Goal: Task Accomplishment & Management: Complete application form

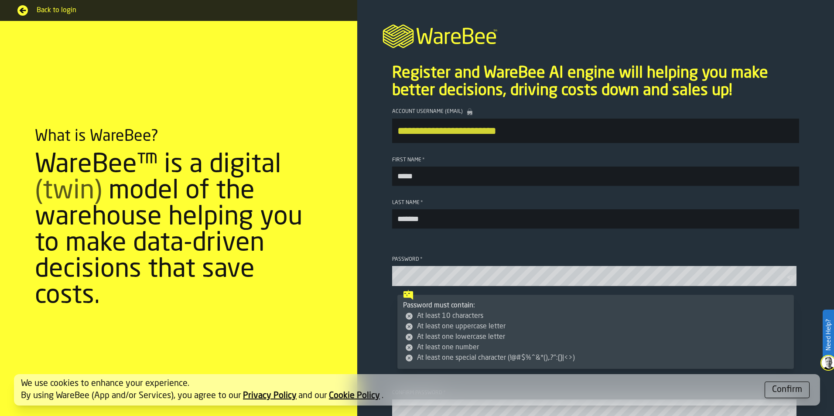
click at [497, 256] on section "**********" at bounding box center [595, 293] width 477 height 385
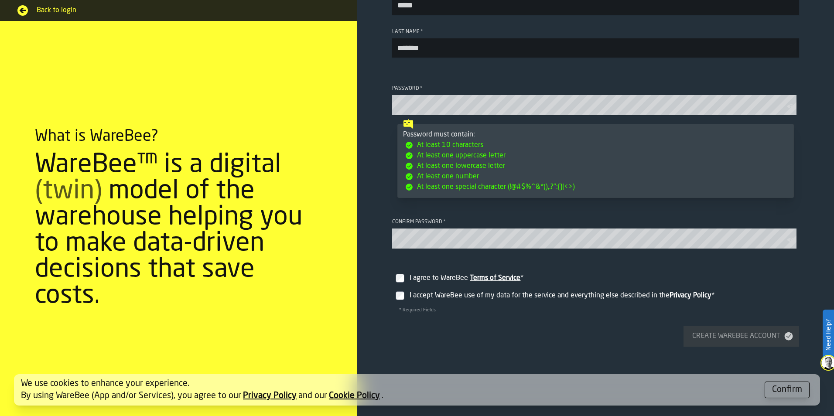
scroll to position [171, 0]
click at [405, 285] on label "I agree to WareBee Terms of Service *" at bounding box center [595, 274] width 407 height 24
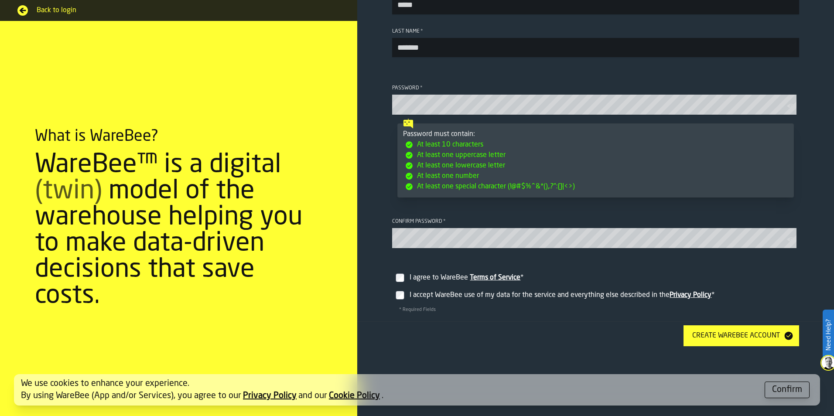
click at [745, 346] on button "Create WareBee Account" at bounding box center [742, 335] width 116 height 21
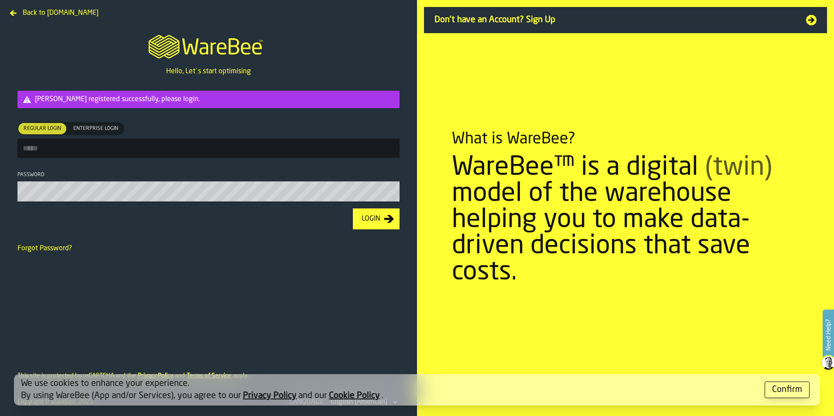
type input "**********"
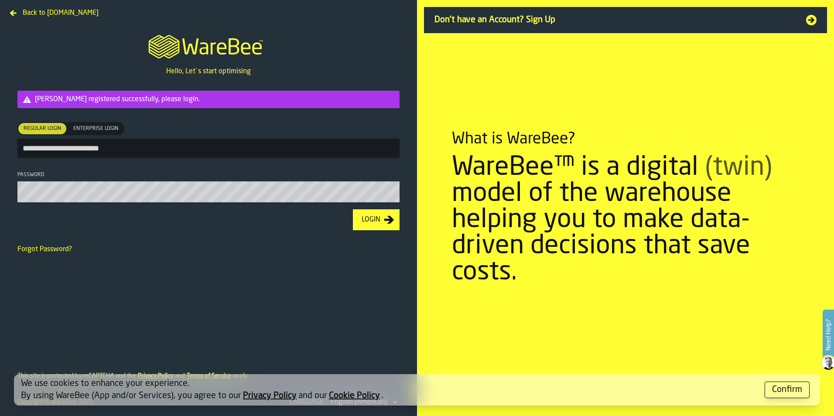
click at [376, 223] on div "Login" at bounding box center [371, 220] width 26 height 10
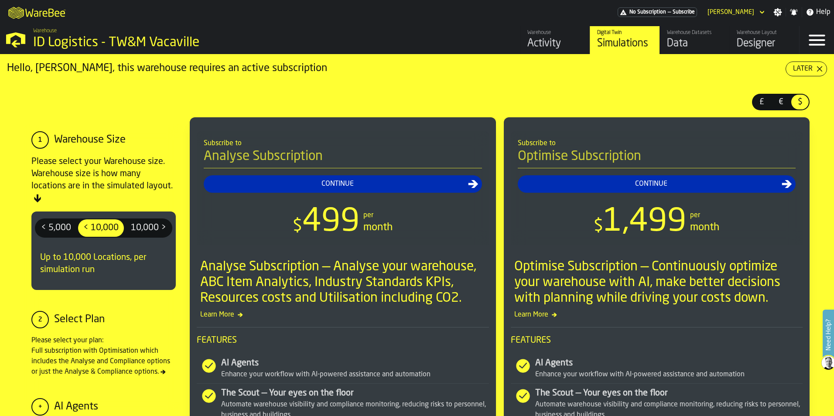
click at [692, 30] on link "Warehouse Datasets Data" at bounding box center [695, 40] width 70 height 28
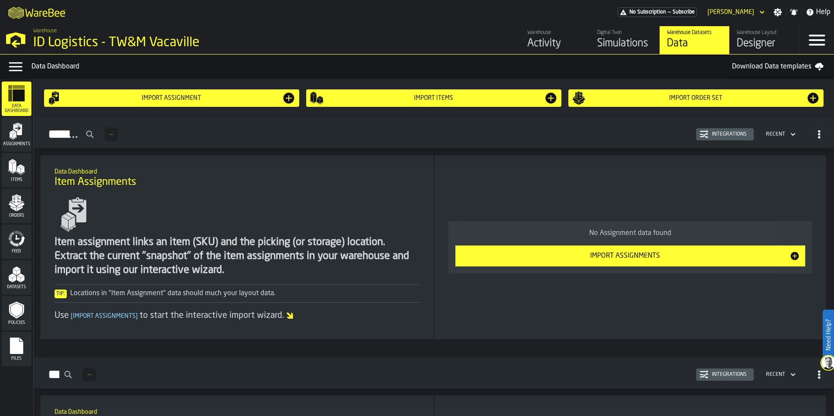
click at [8, 351] on icon "menu Files" at bounding box center [16, 345] width 17 height 17
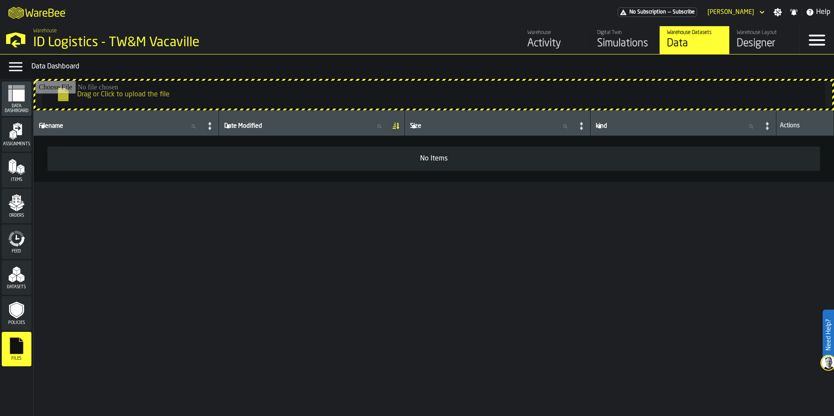
click at [150, 92] on input "Drag or Click to upload the file" at bounding box center [433, 95] width 797 height 28
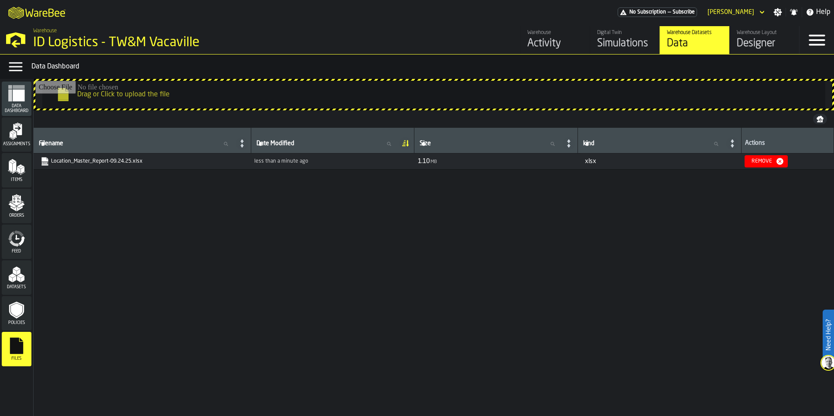
click at [147, 96] on input "Drag or Click to upload the file" at bounding box center [433, 95] width 797 height 28
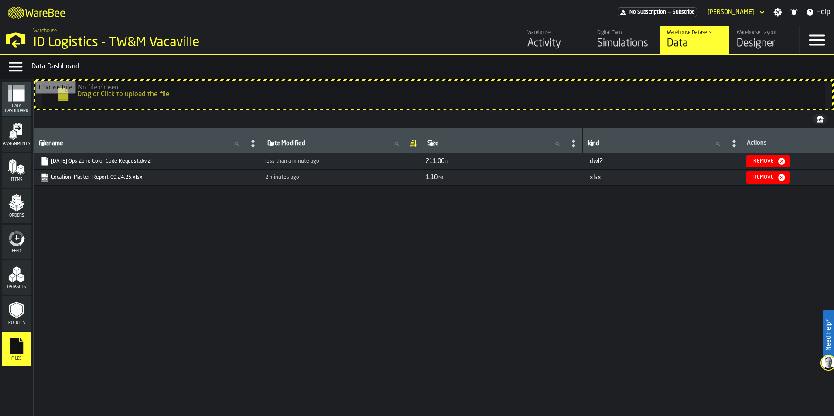
click at [124, 99] on input "Drag or Click to upload the file" at bounding box center [433, 95] width 797 height 28
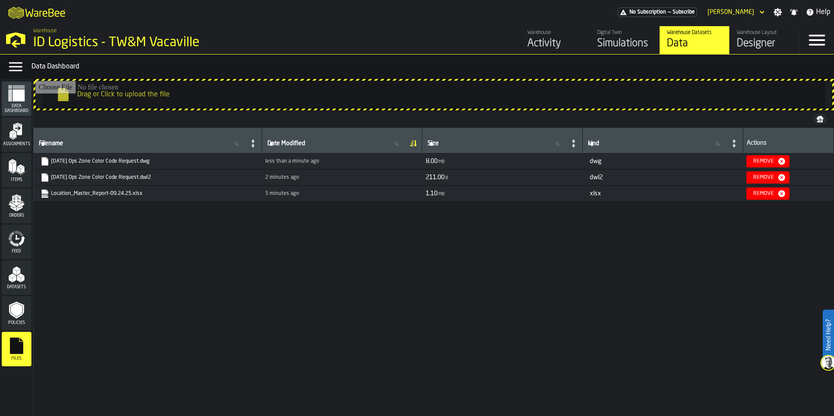
click at [525, 260] on div "Filename Filename Date Modified Date Modified Size Size kind kind Actions [DATE…" at bounding box center [434, 270] width 801 height 285
